Goal: Navigation & Orientation: Understand site structure

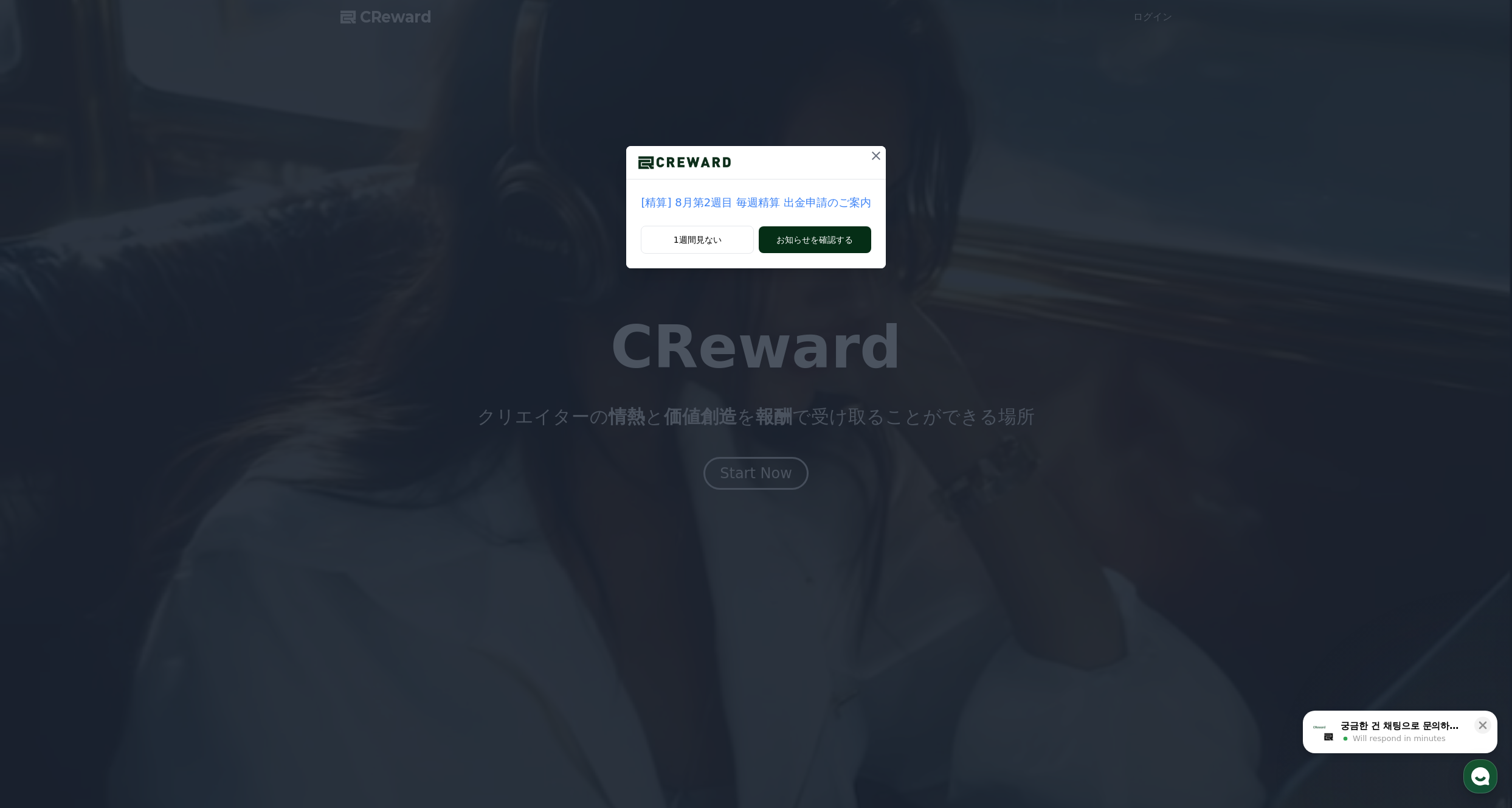
click at [827, 234] on button "お知らせを確認する" at bounding box center [814, 239] width 112 height 27
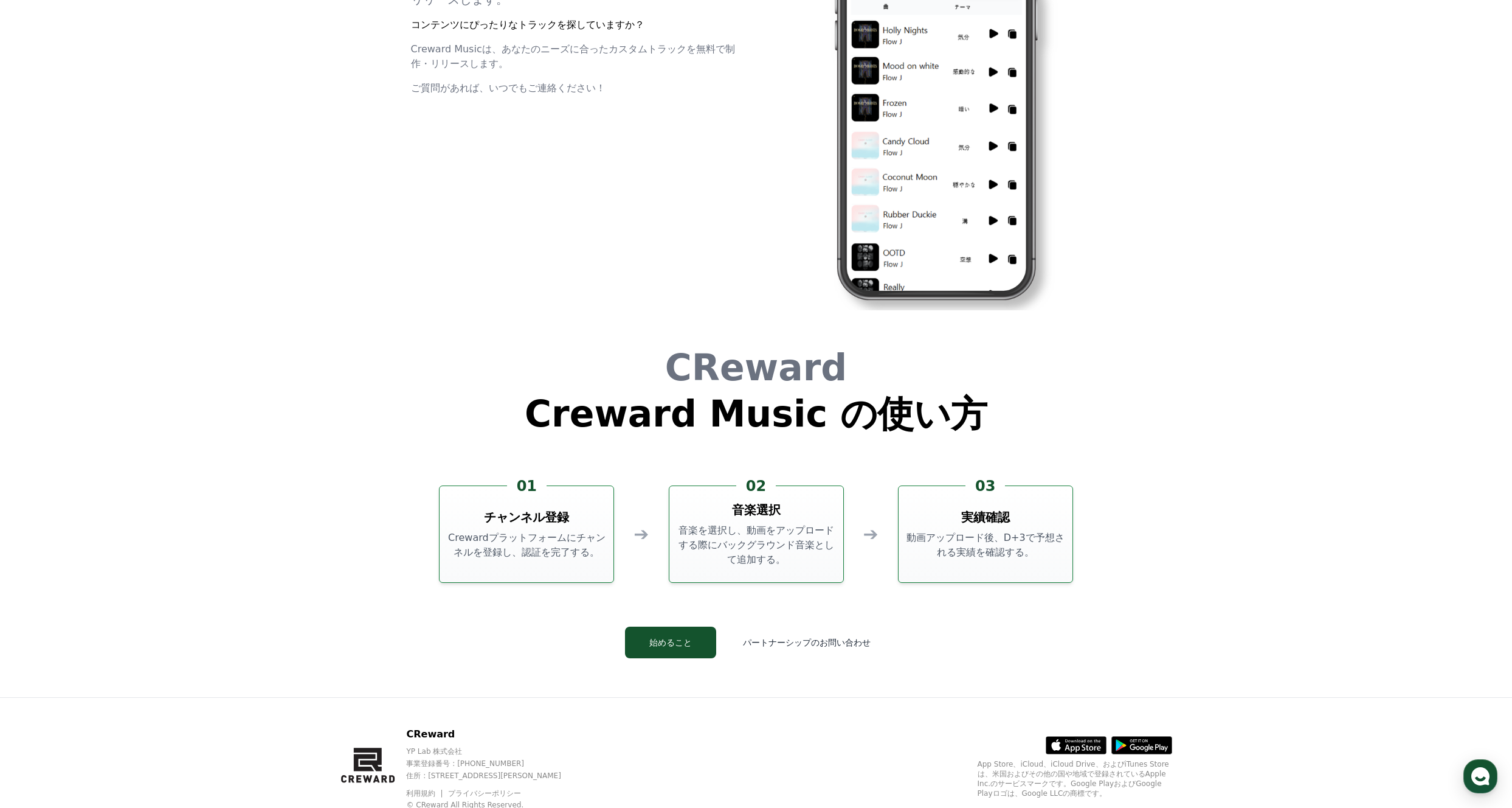
scroll to position [3254, 0]
drag, startPoint x: 603, startPoint y: 555, endPoint x: 466, endPoint y: 529, distance: 139.4
click at [466, 529] on div "01 チャンネル登録 Crewardプラットフォームにチャンネルを登録し、認証を完了する。" at bounding box center [526, 534] width 175 height 97
drag, startPoint x: 800, startPoint y: 562, endPoint x: 673, endPoint y: 515, distance: 135.4
click at [673, 515] on div "02 音楽選択 音楽を選択し、動画をアップロードする際にバックグラウンド音楽として追加する。" at bounding box center [756, 534] width 175 height 97
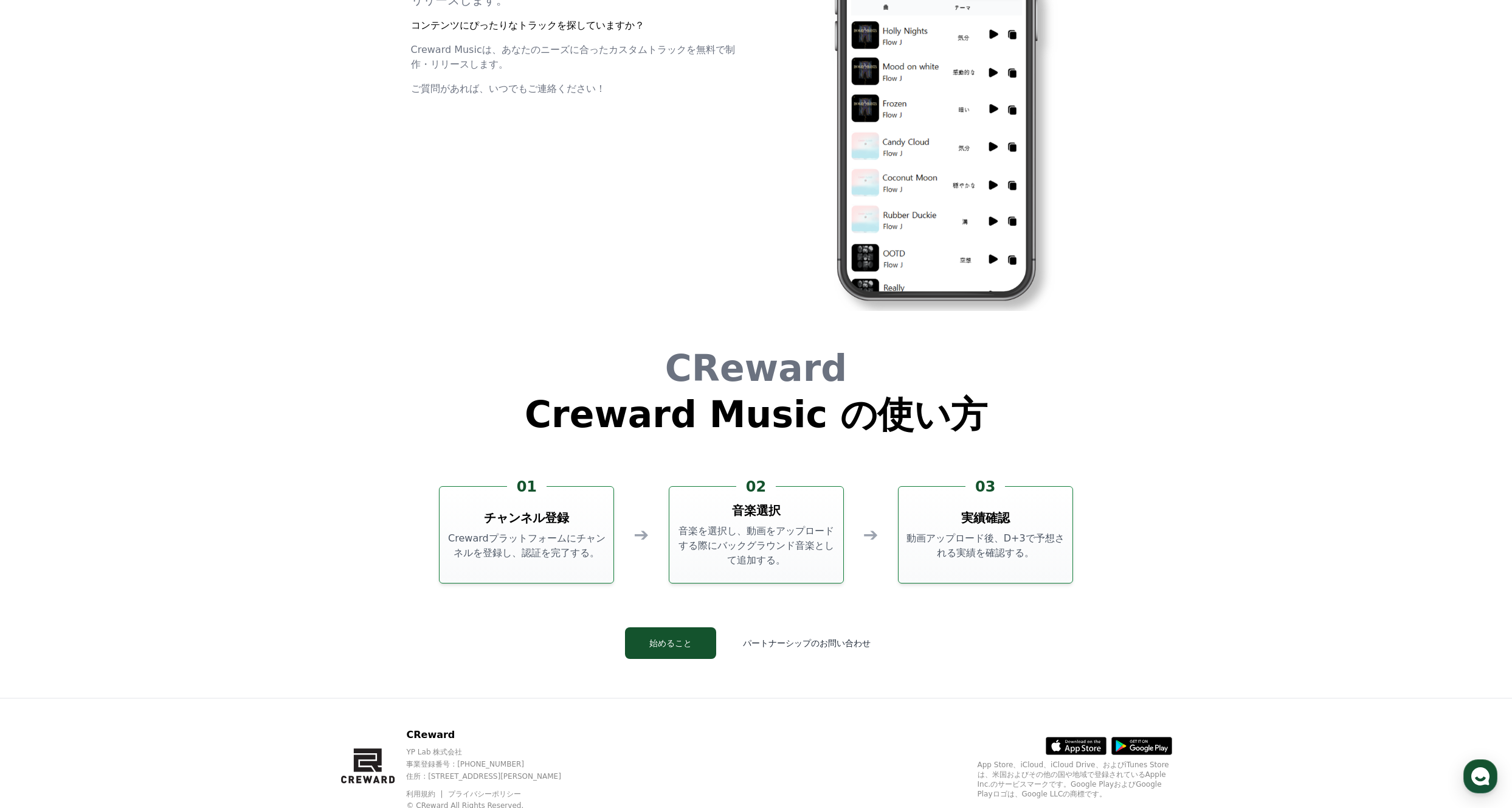
click at [411, 584] on div "CReward Creward Music の使い方 01 チャンネル登録 Crewardプラットフォームにチャンネルを登録し、認証を完了する。 ➔ 02 音…" at bounding box center [756, 513] width 730 height 368
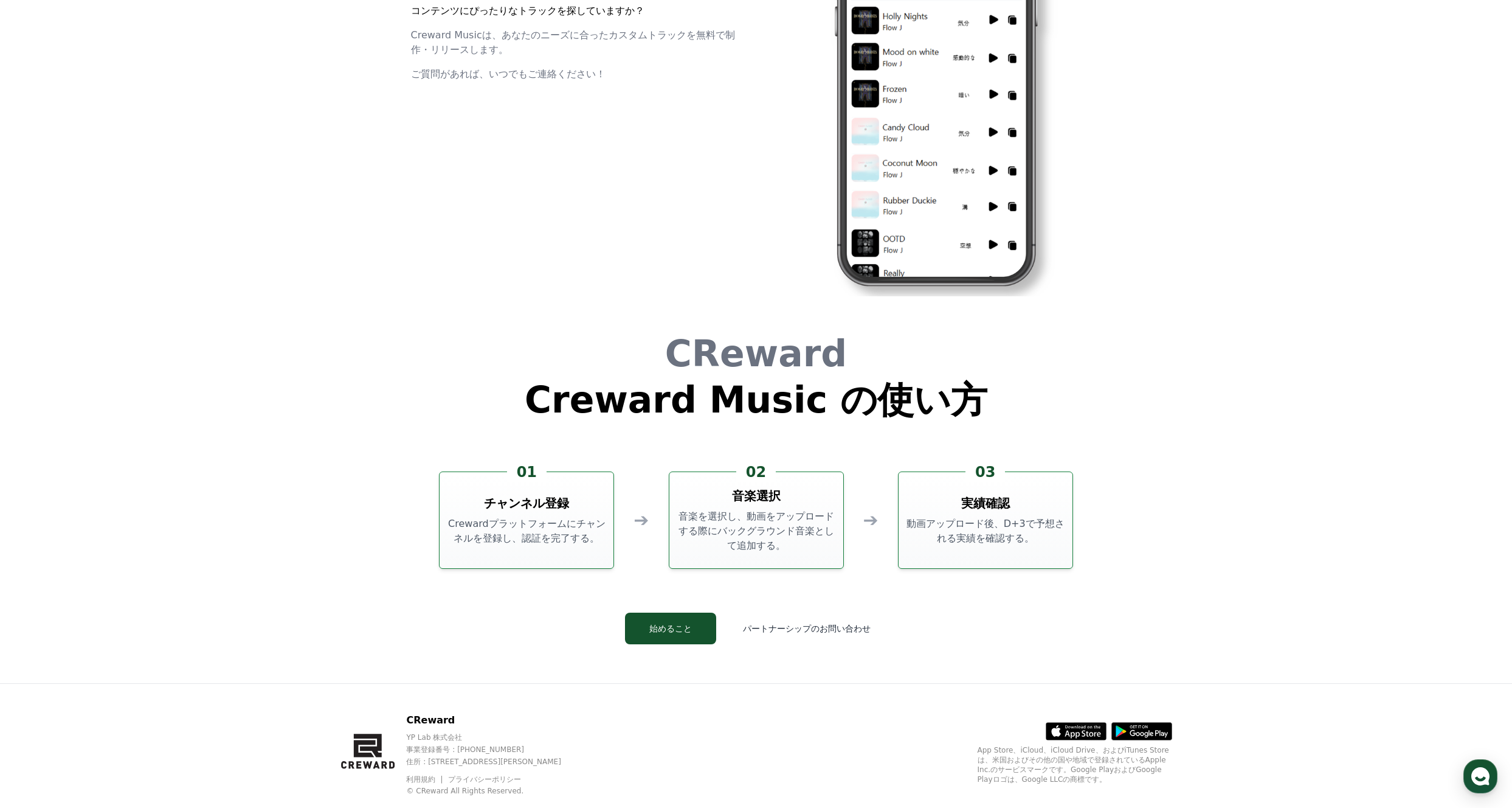
scroll to position [3296, 0]
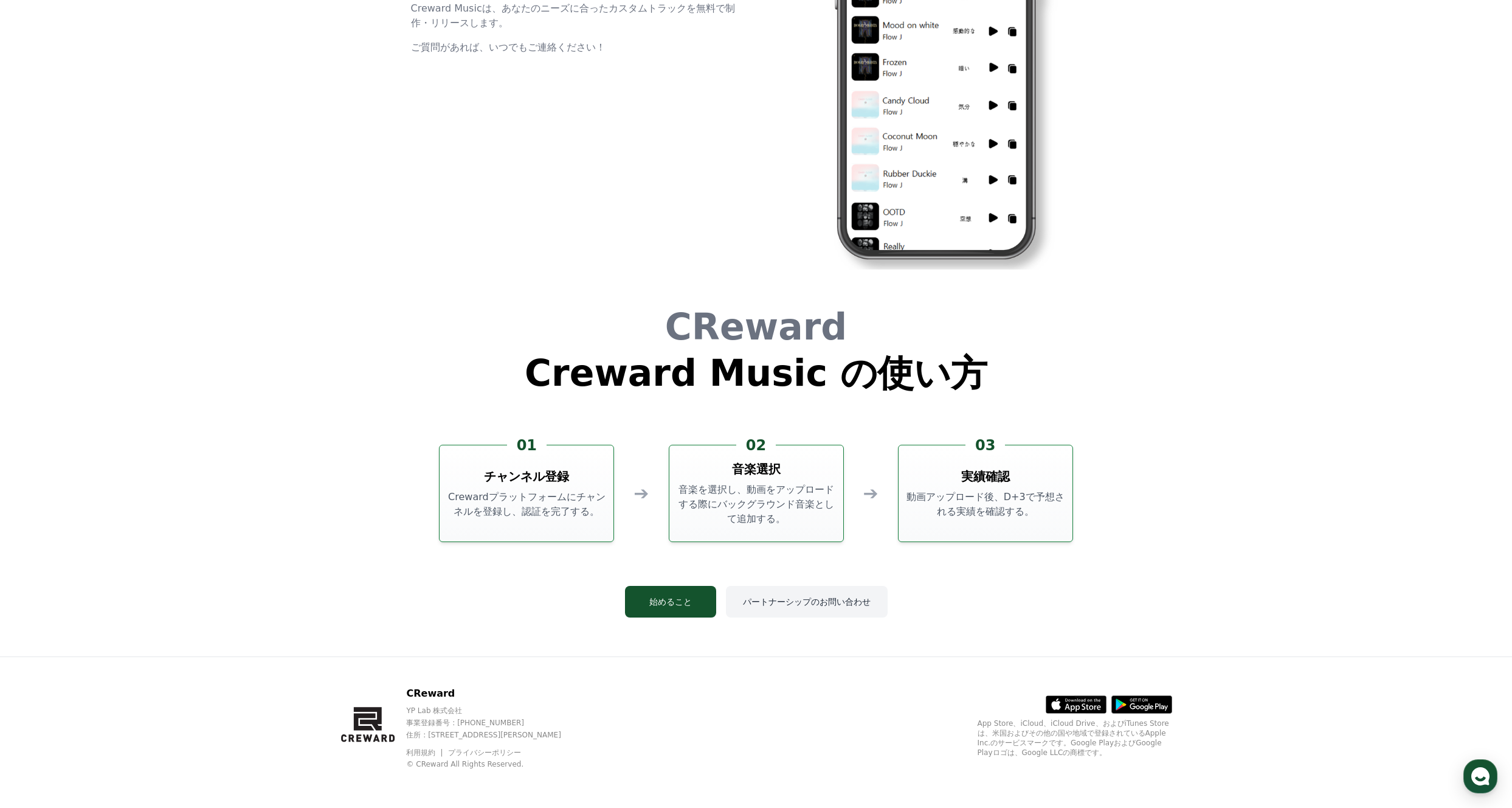
click at [791, 609] on button "パートナーシップのお問い合わせ" at bounding box center [807, 601] width 162 height 32
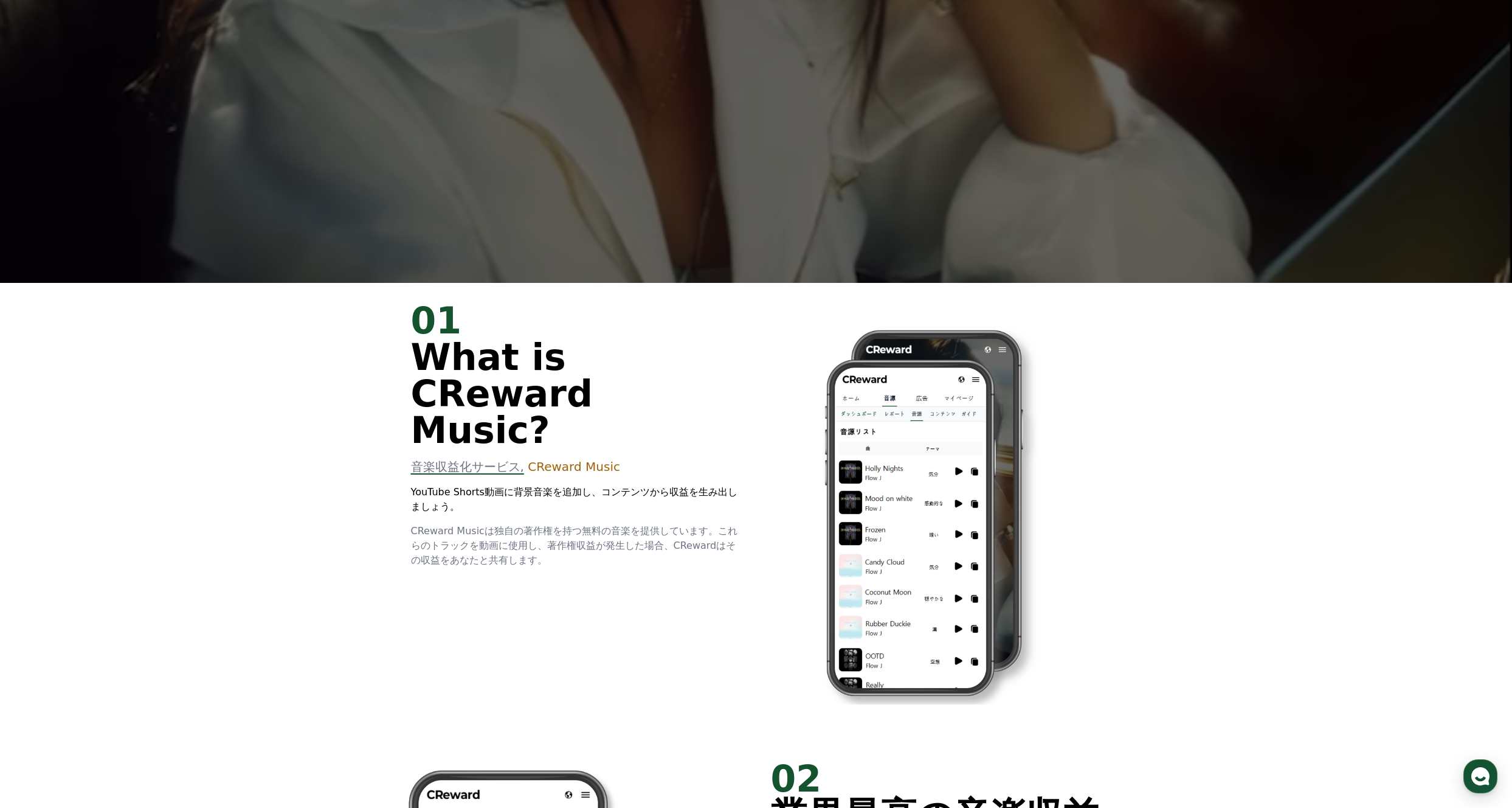
scroll to position [0, 0]
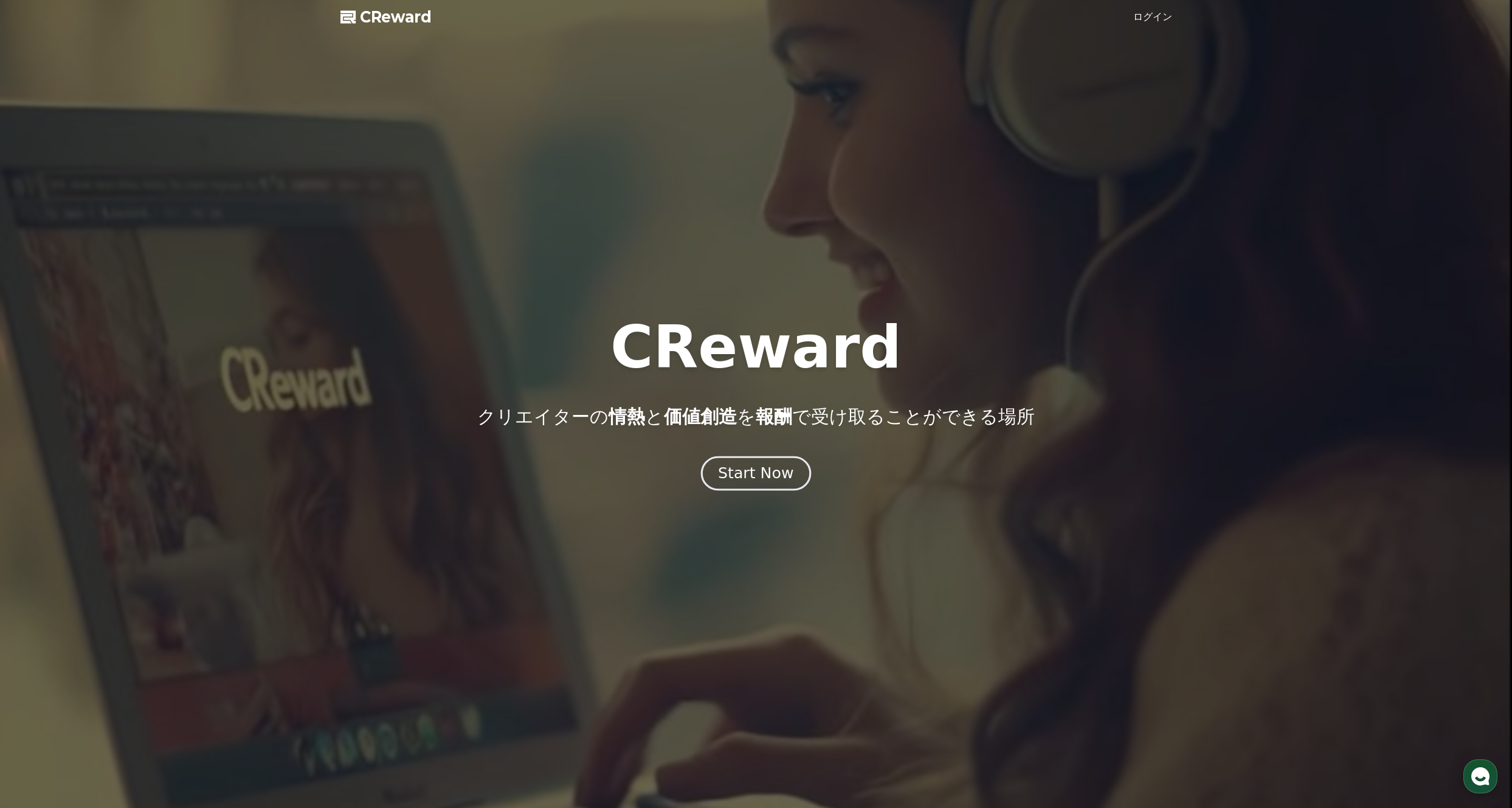
click at [790, 462] on button "Start Now" at bounding box center [756, 474] width 110 height 35
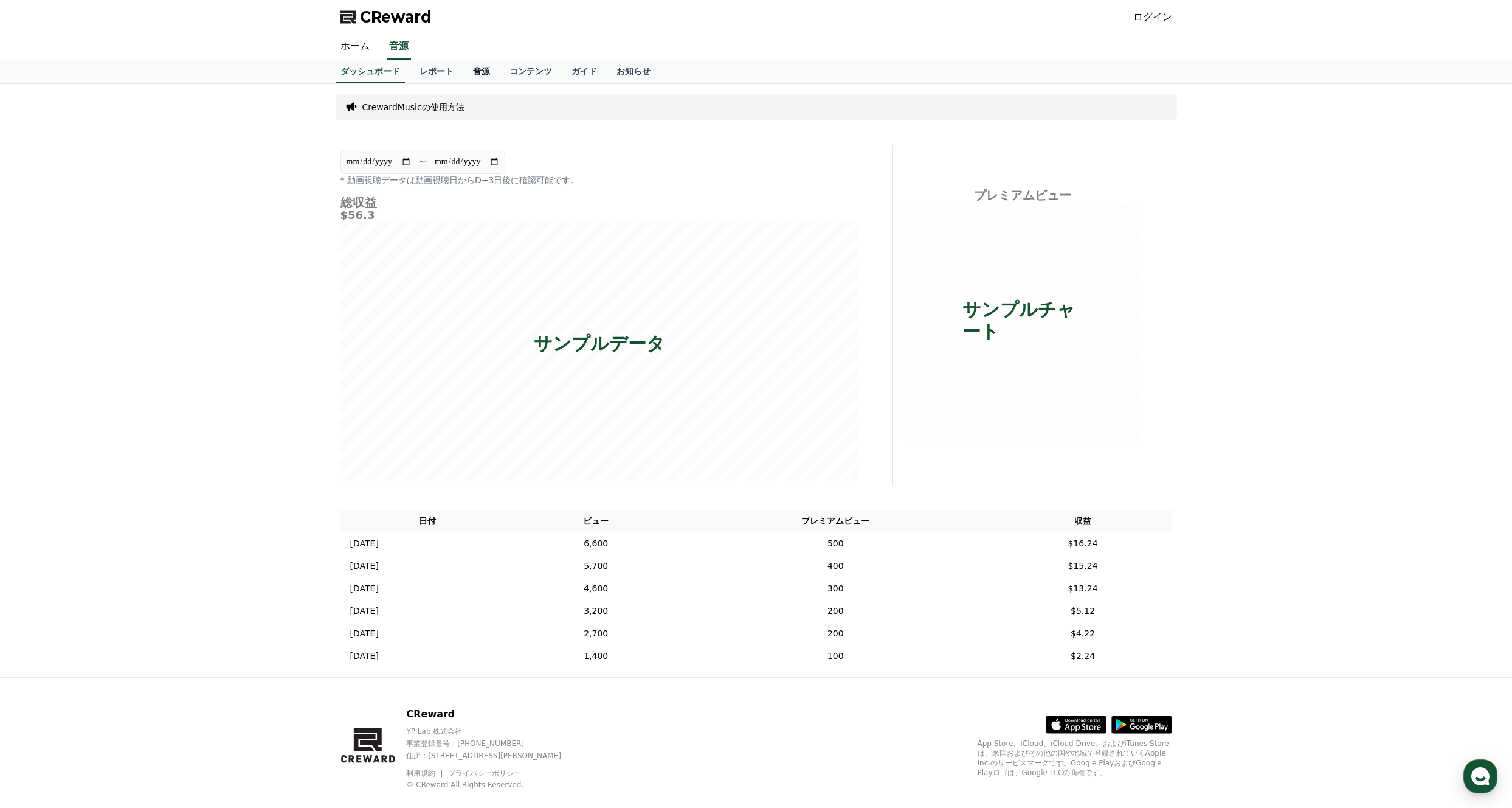
click at [481, 77] on link "音源" at bounding box center [481, 71] width 37 height 23
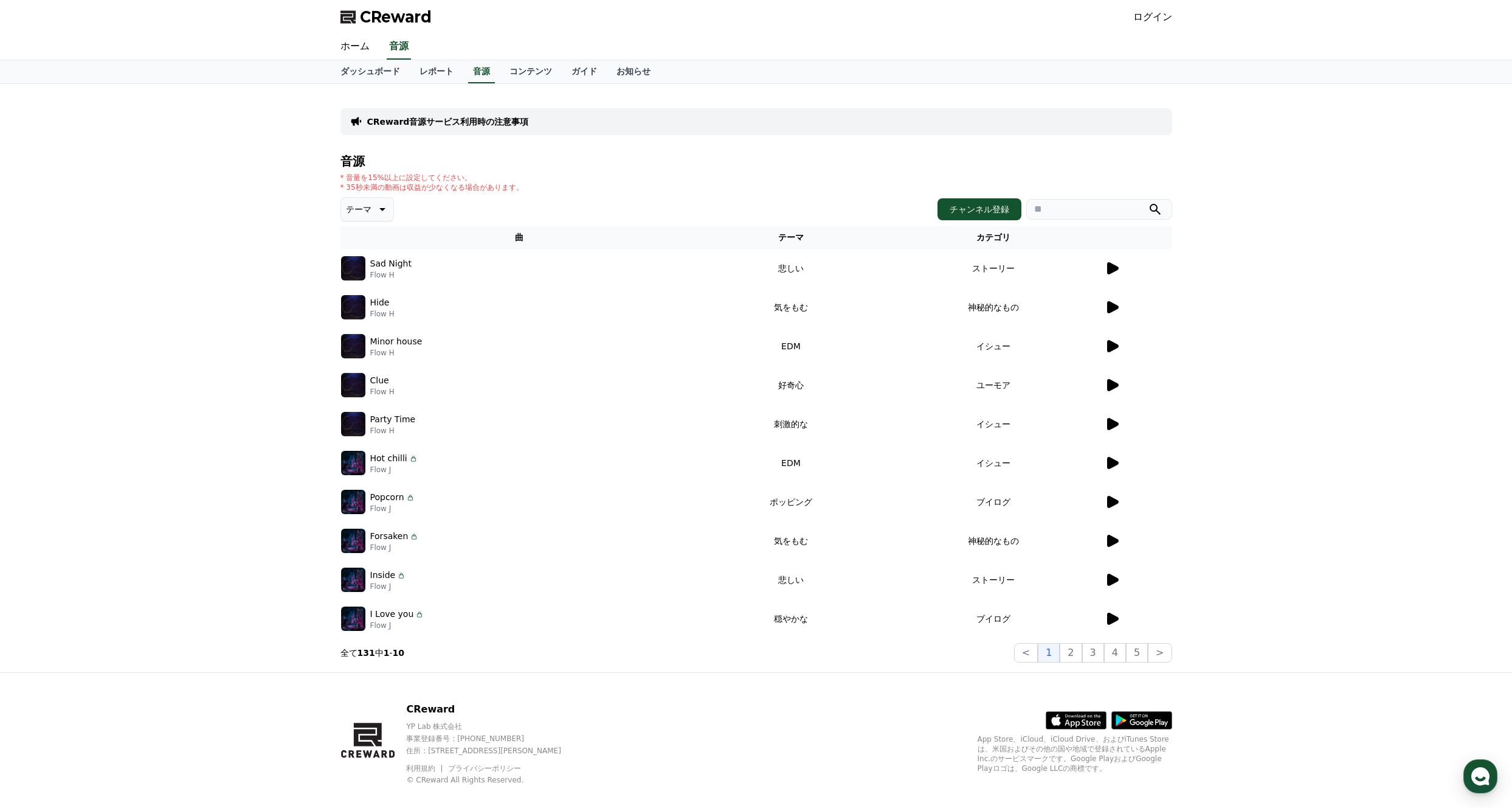
click at [1111, 269] on icon at bounding box center [1113, 268] width 12 height 12
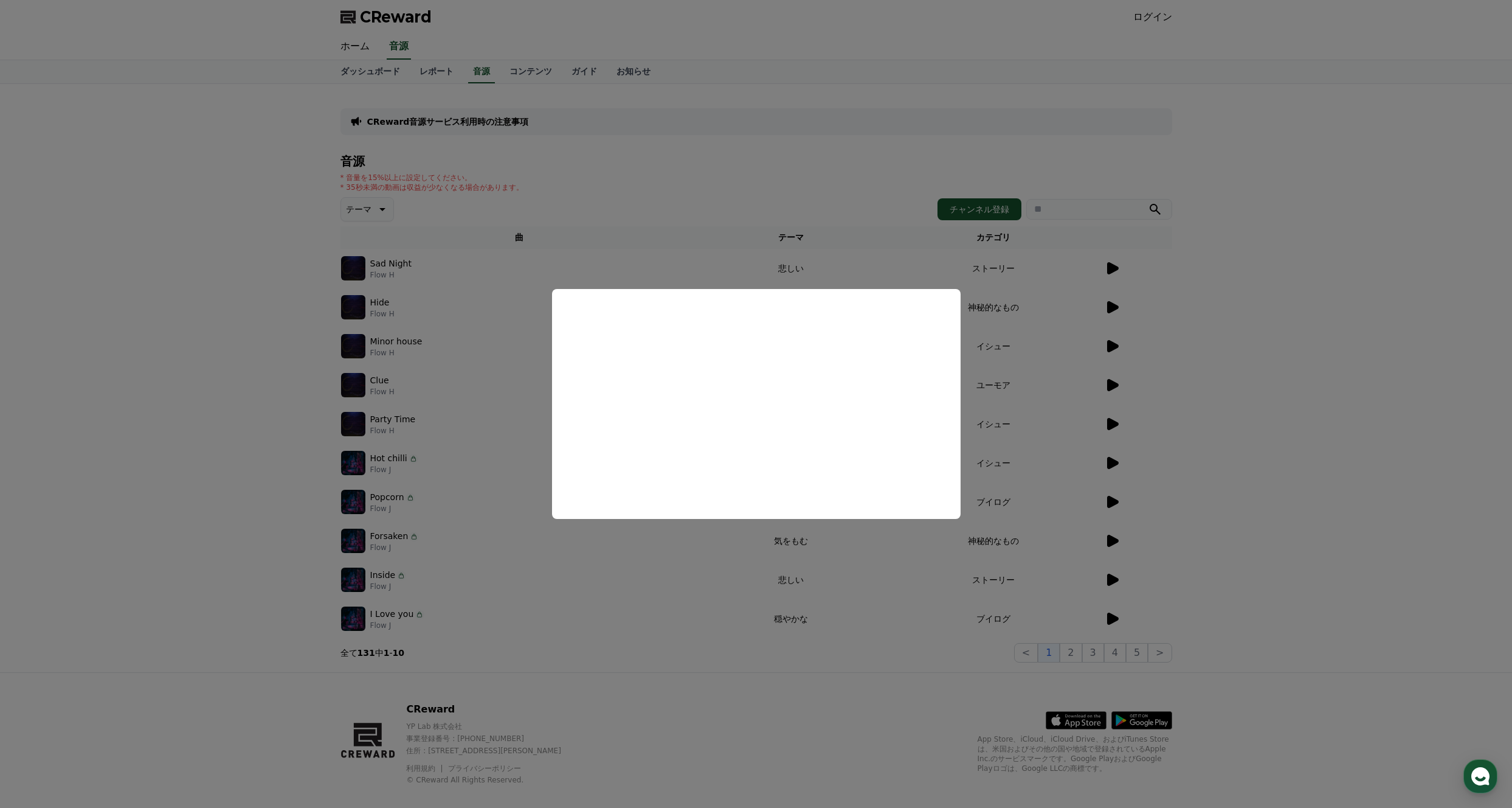
click at [326, 394] on button "close modal" at bounding box center [756, 404] width 1512 height 808
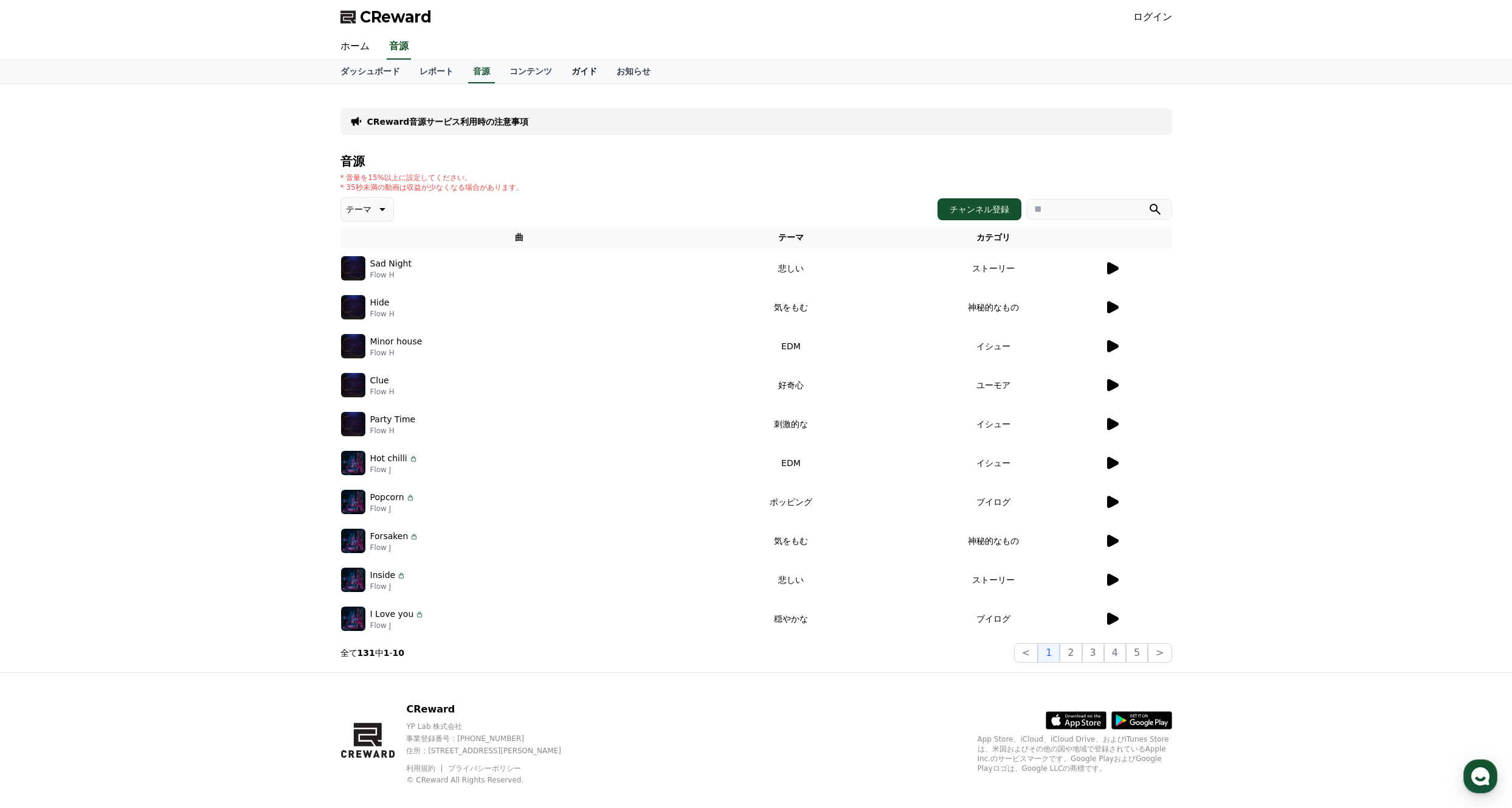
click at [577, 71] on link "ガイド" at bounding box center [584, 71] width 45 height 23
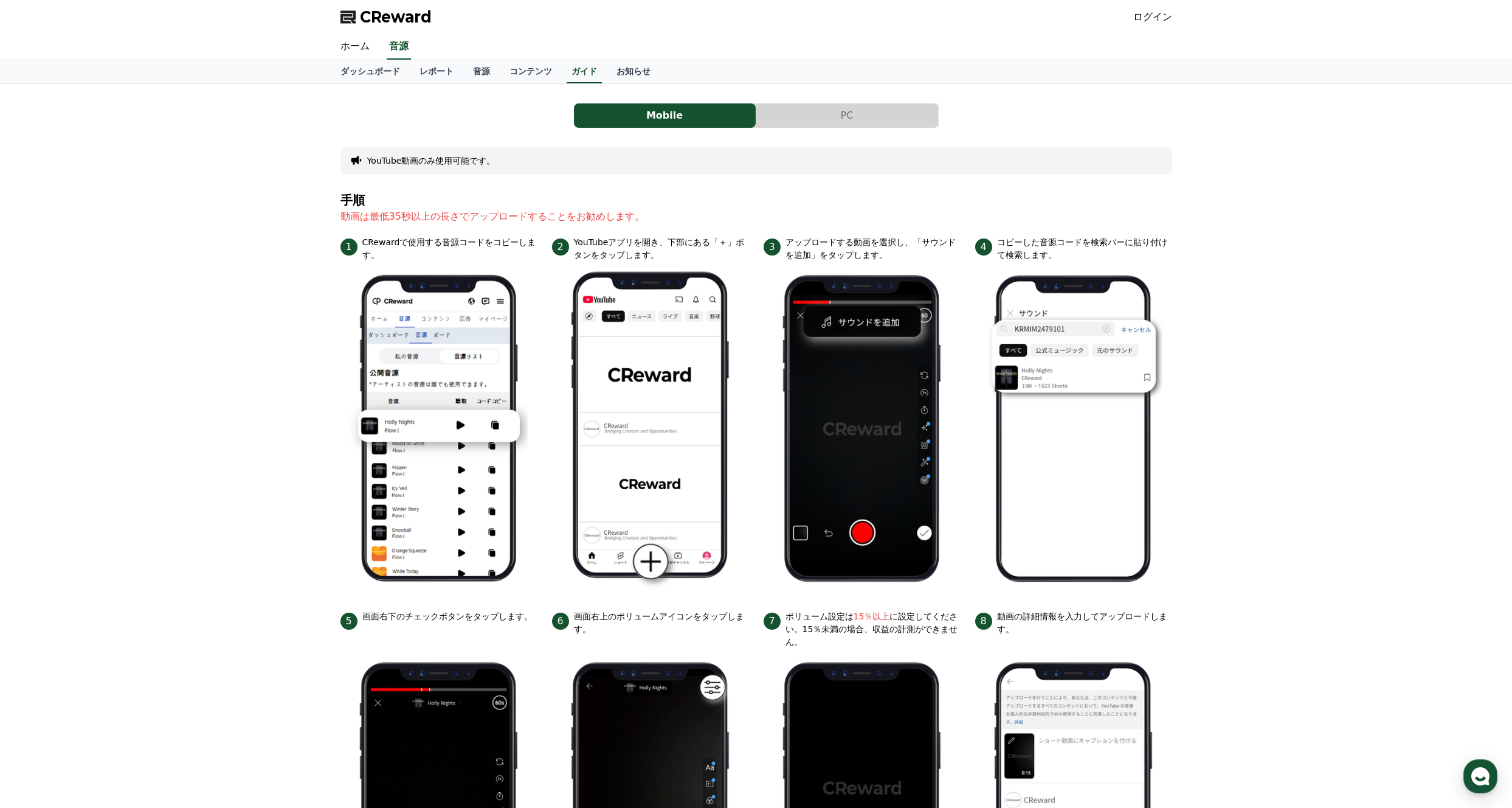
click at [830, 111] on button "PC" at bounding box center [847, 116] width 182 height 25
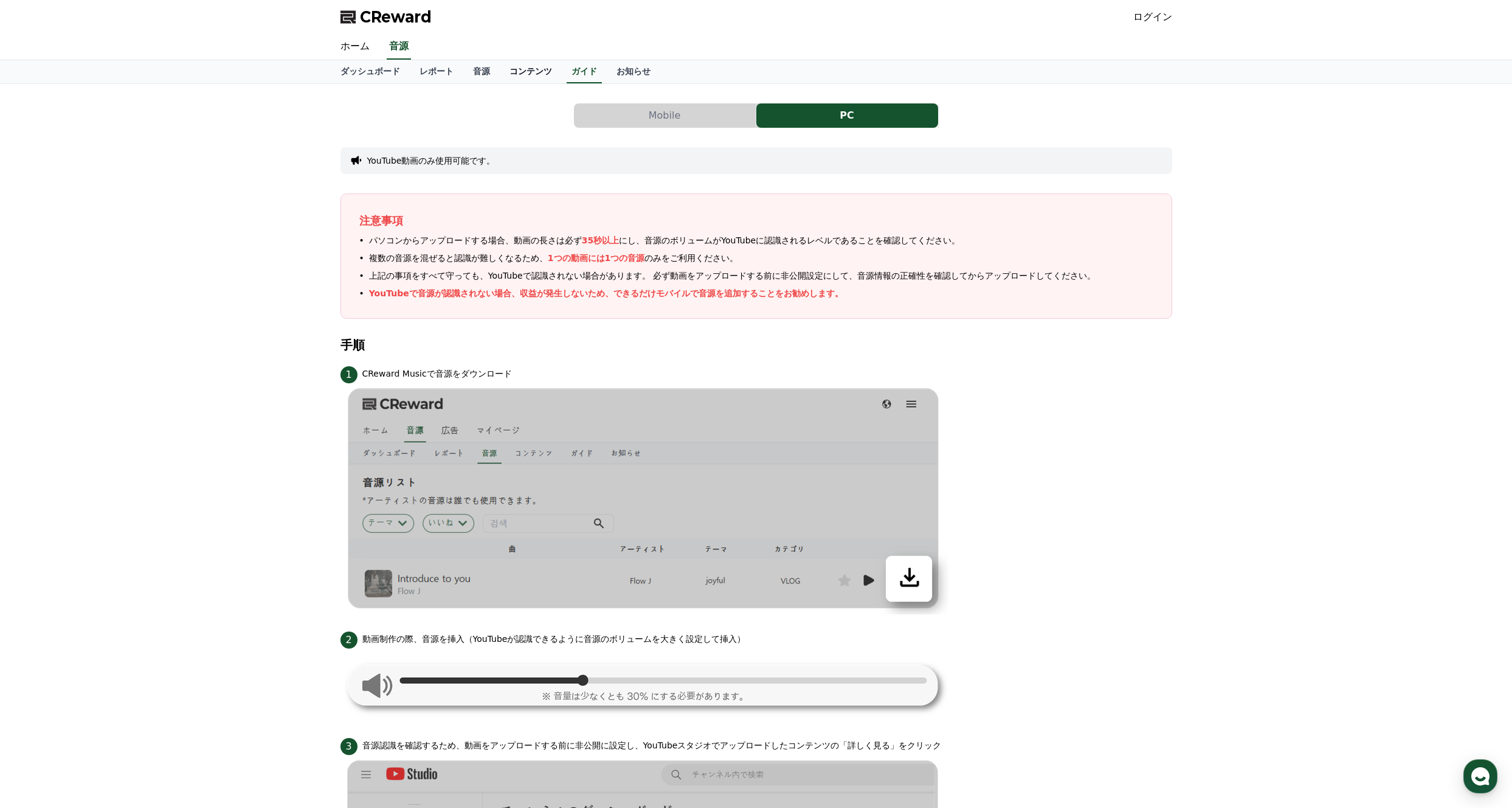
click at [535, 73] on link "コンテンツ" at bounding box center [531, 71] width 62 height 23
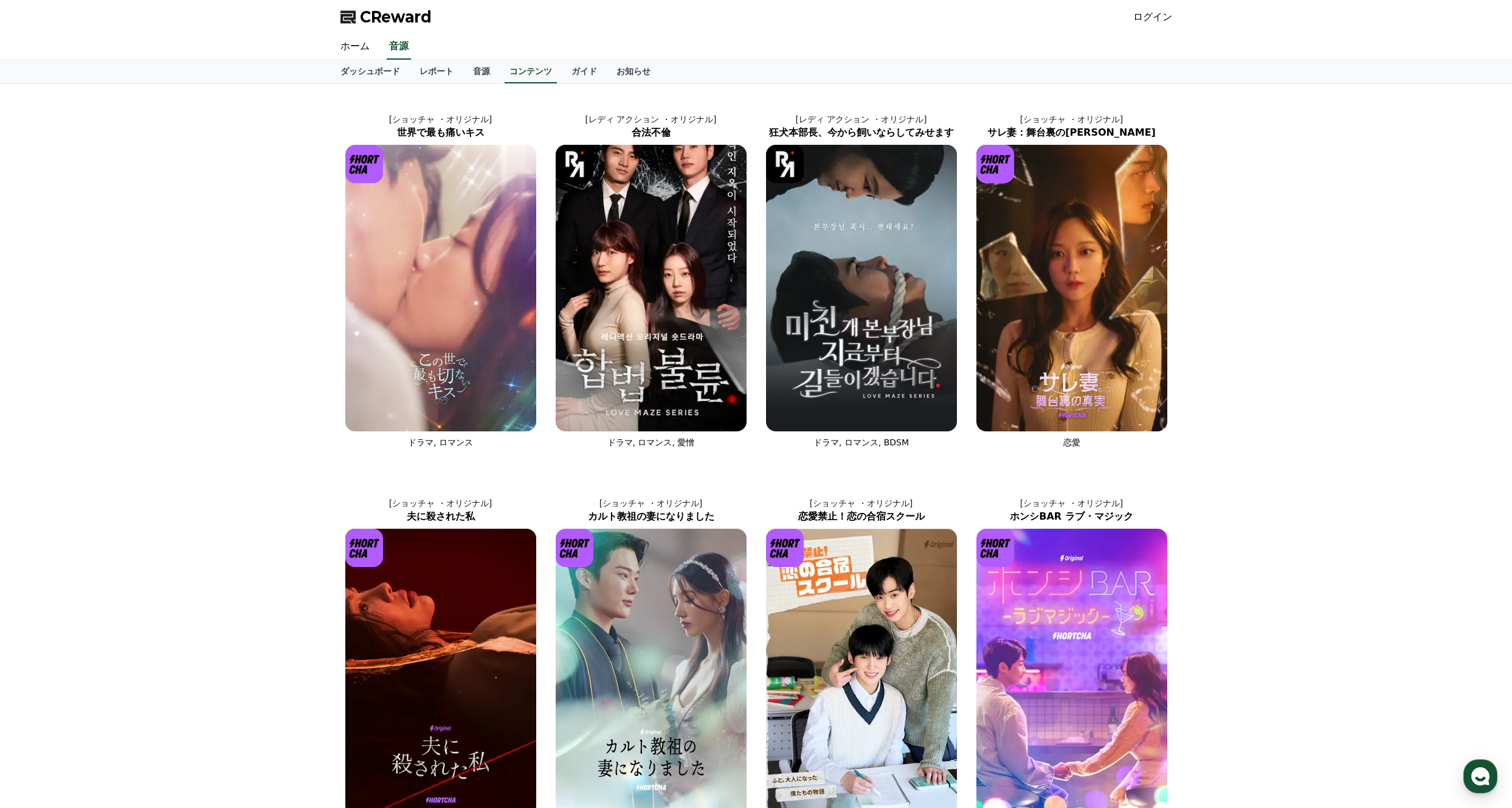
click at [478, 85] on div "[ショッチャ ・オリジナル] 世界で最も痛いキス ドラマ, ロマンス [レディ アクション ・オリジナル] 合法不倫 ドラマ, ロマンス, 愛憎 [レディ ア…" at bounding box center [756, 465] width 852 height 763
click at [371, 49] on link "ホーム" at bounding box center [354, 46] width 48 height 25
click at [479, 72] on link "音源" at bounding box center [481, 71] width 37 height 23
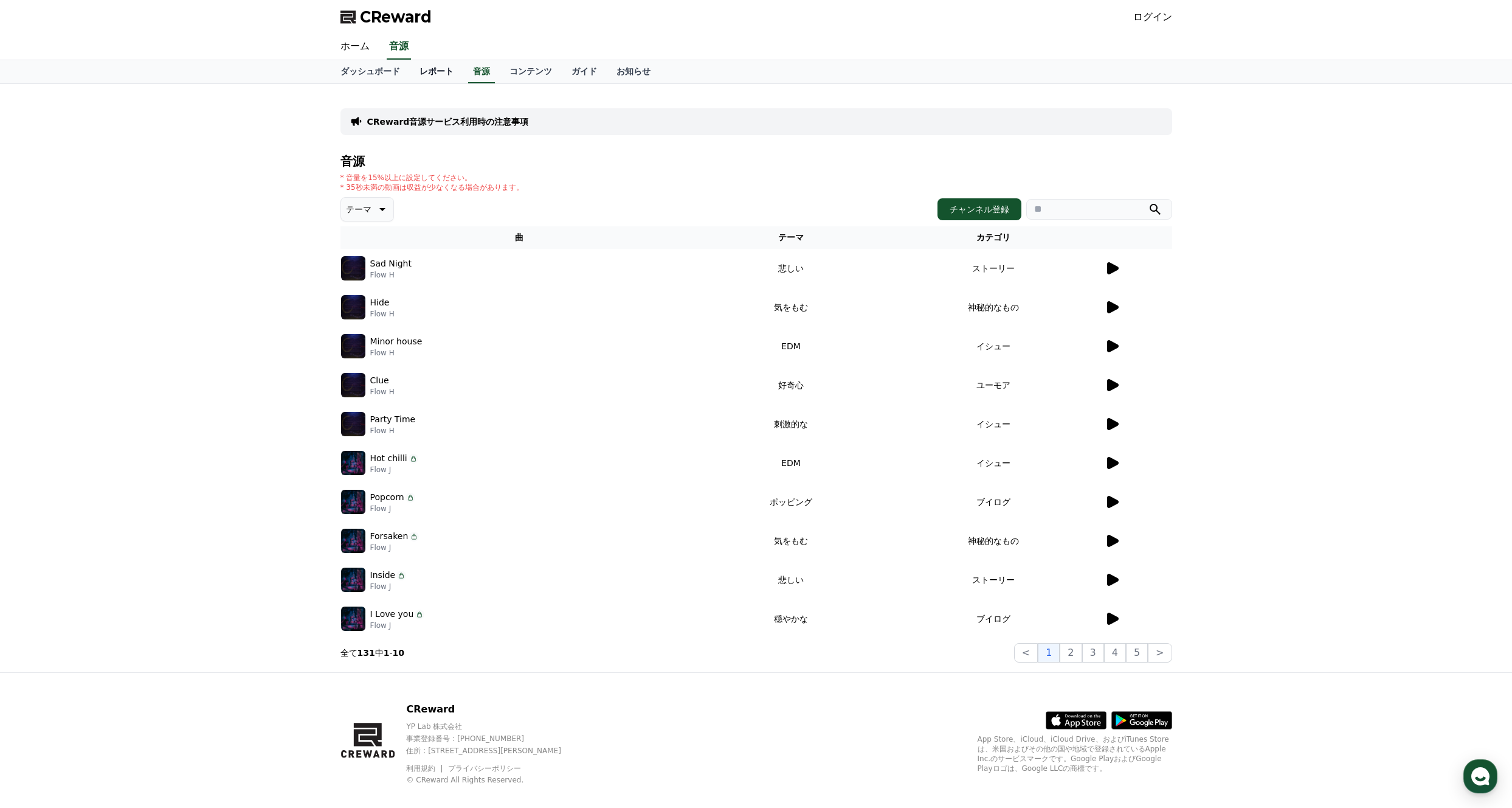
click at [432, 70] on link "レポート" at bounding box center [437, 71] width 53 height 23
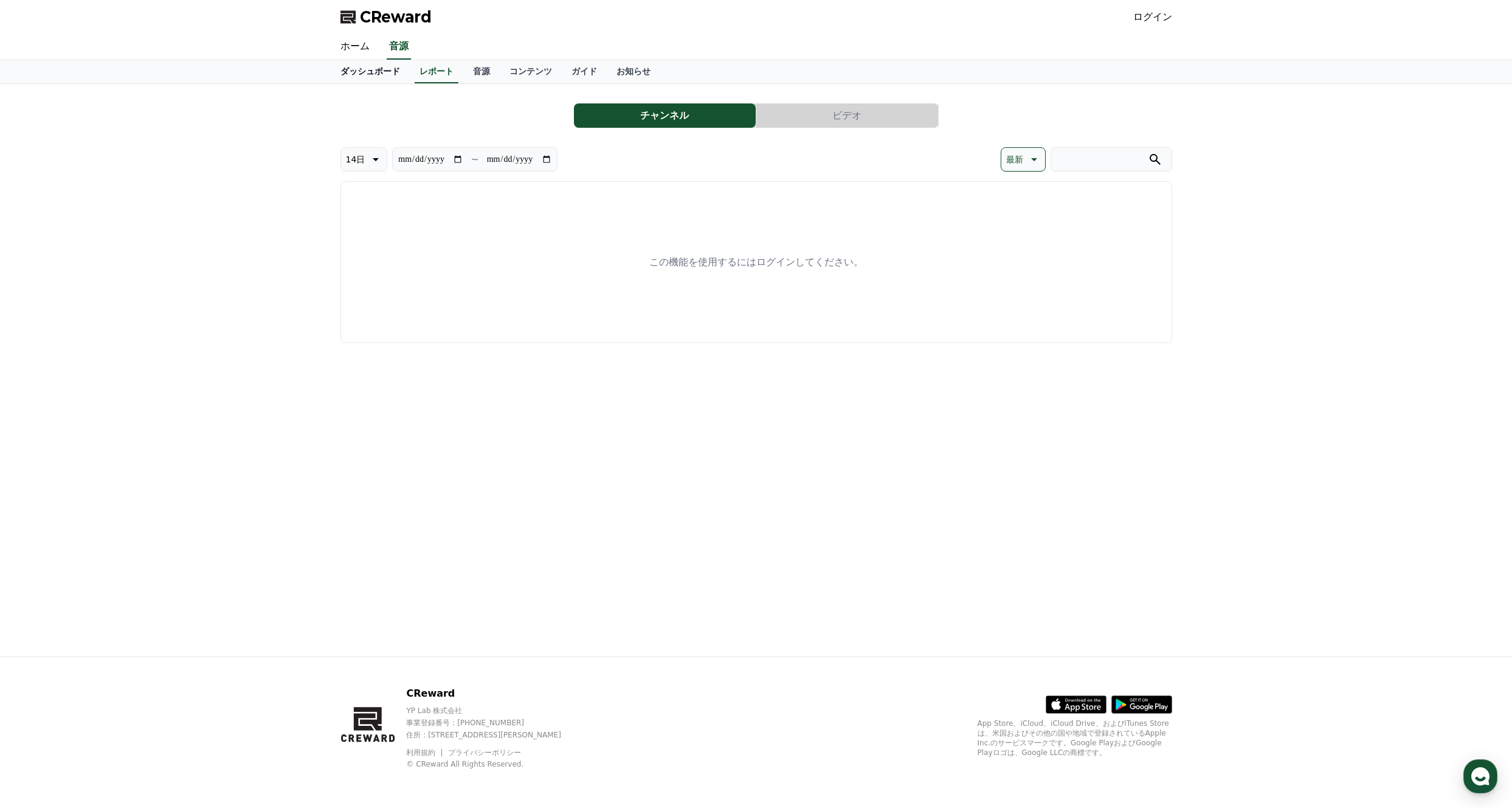
click at [381, 75] on link "ダッシュボード" at bounding box center [370, 71] width 79 height 23
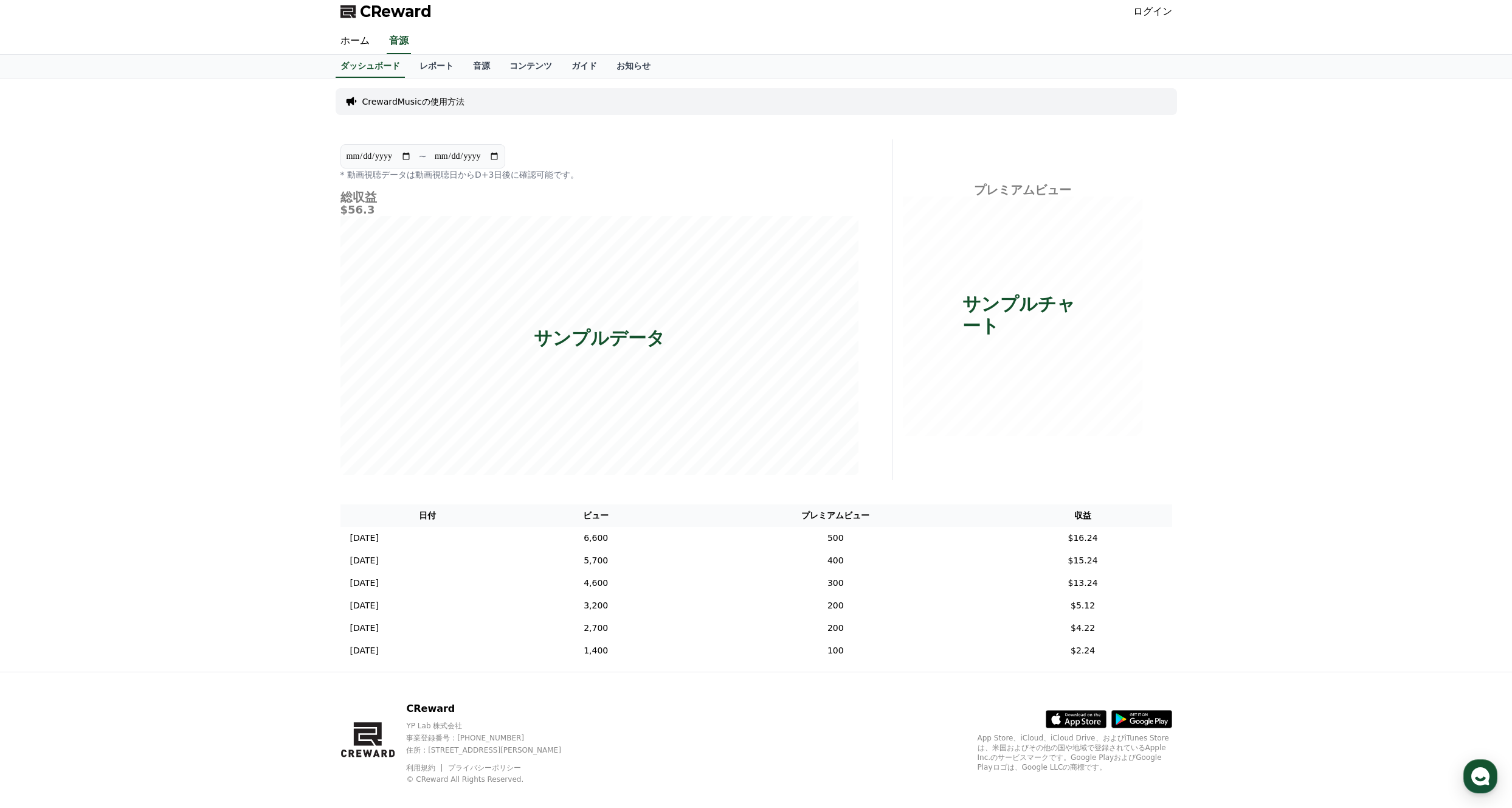
scroll to position [5, 0]
